Goal: Check status: Check status

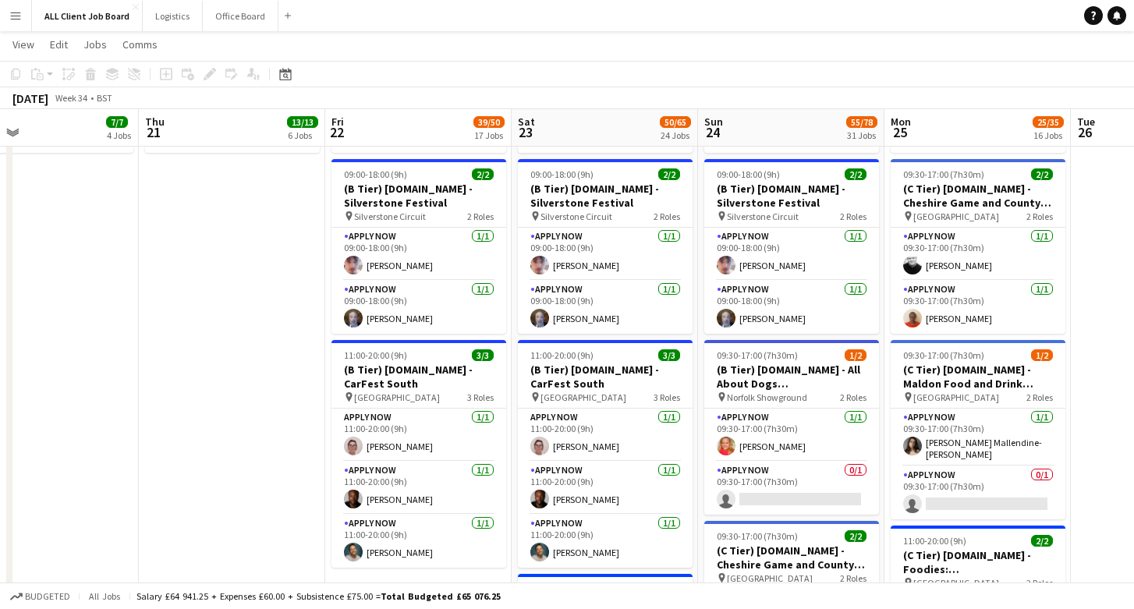
scroll to position [5754, 0]
